Goal: Find contact information: Find contact information

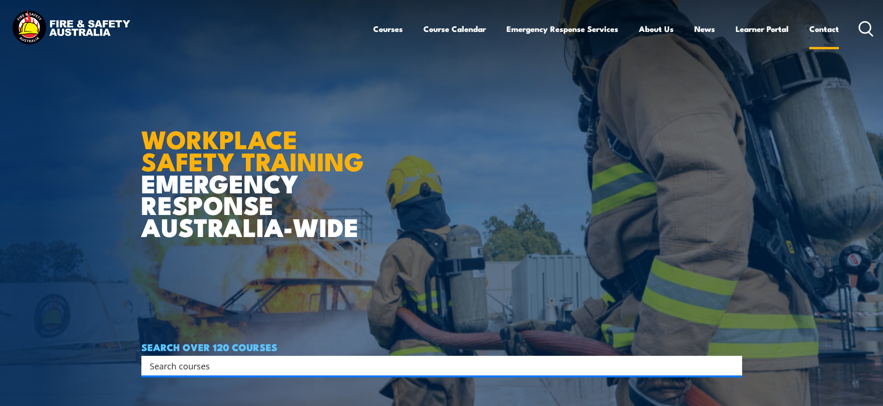
click at [829, 30] on link "Contact" at bounding box center [824, 28] width 30 height 25
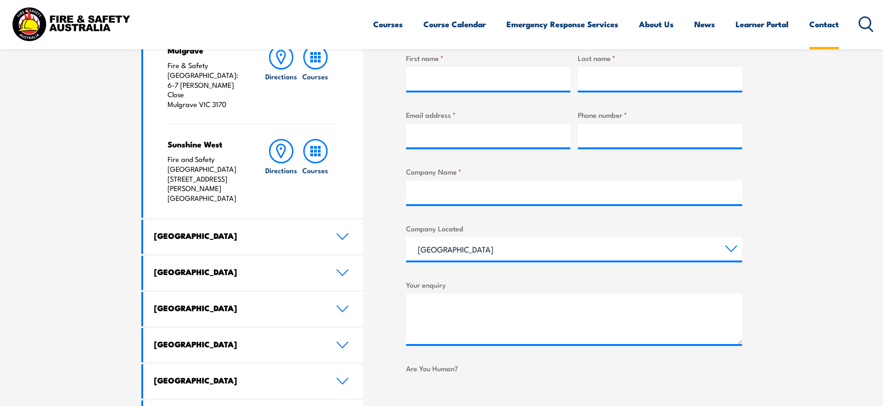
scroll to position [422, 0]
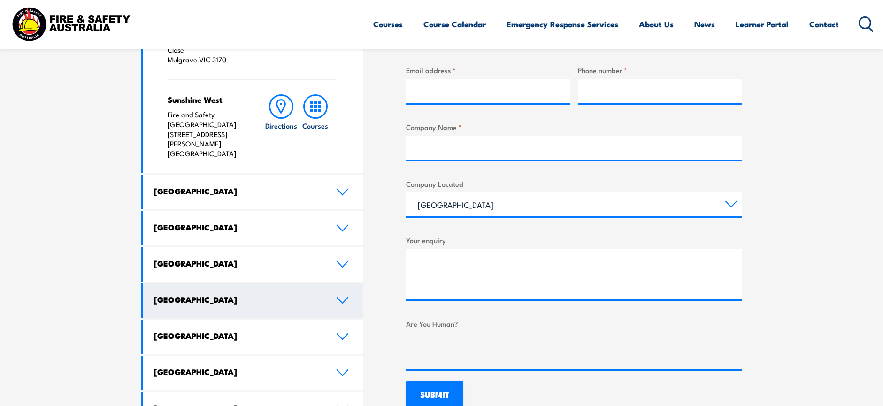
click at [327, 284] on link "[GEOGRAPHIC_DATA]" at bounding box center [253, 301] width 221 height 34
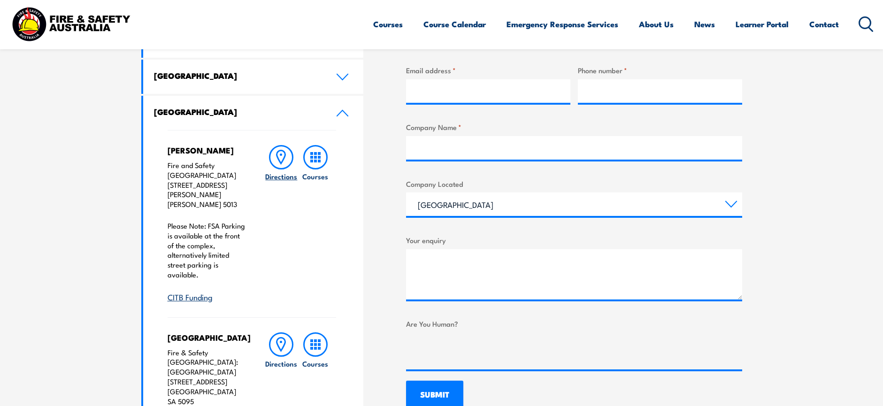
click at [284, 162] on icon at bounding box center [281, 157] width 24 height 24
